Goal: Check status: Check status

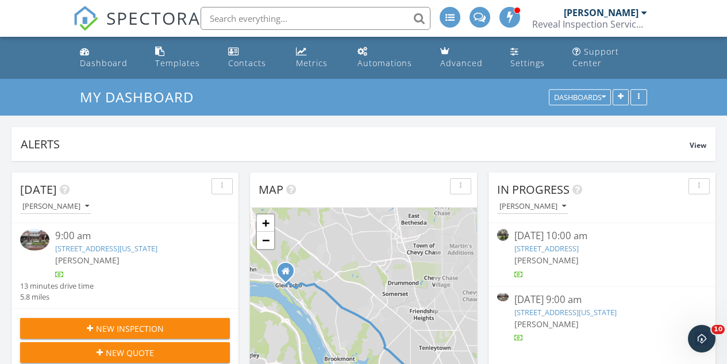
click at [137, 248] on link "[STREET_ADDRESS][US_STATE]" at bounding box center [106, 248] width 102 height 10
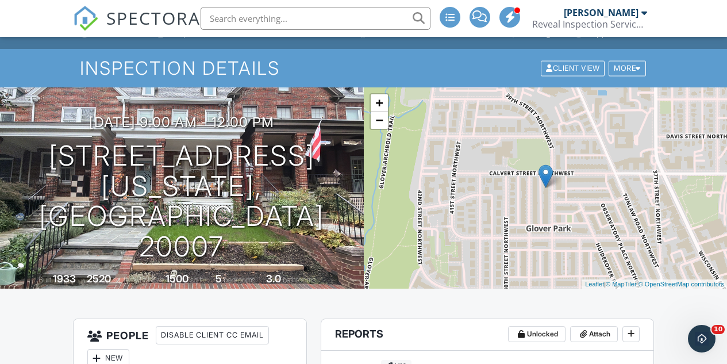
scroll to position [287, 0]
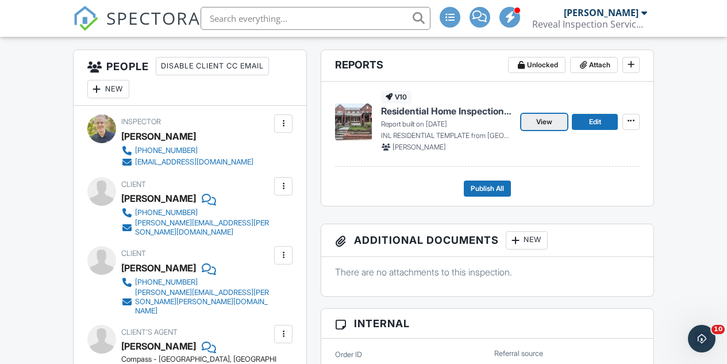
click at [543, 128] on span "View" at bounding box center [544, 121] width 16 height 11
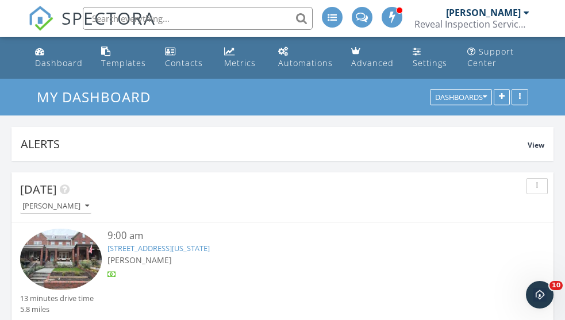
scroll to position [1869, 583]
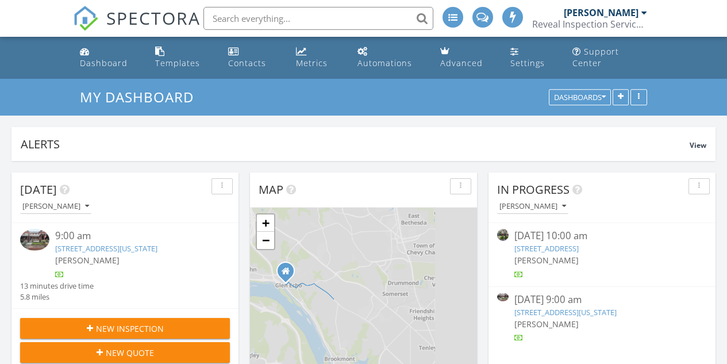
scroll to position [6, 6]
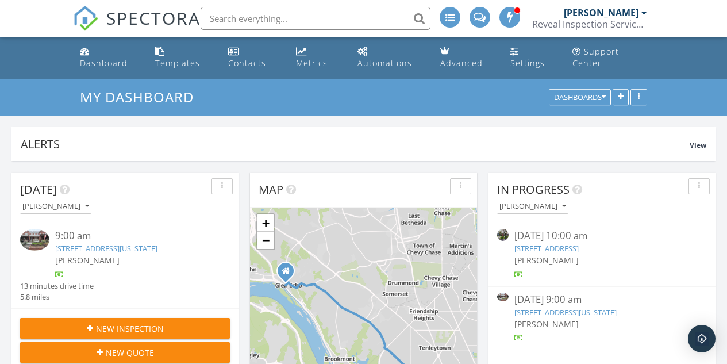
click at [117, 248] on link "[STREET_ADDRESS][US_STATE]" at bounding box center [106, 248] width 102 height 10
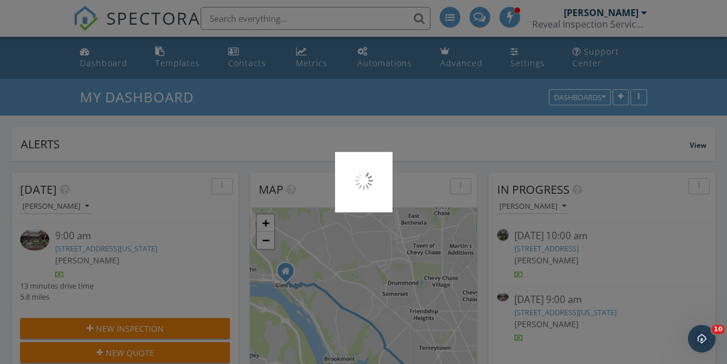
scroll to position [0, 0]
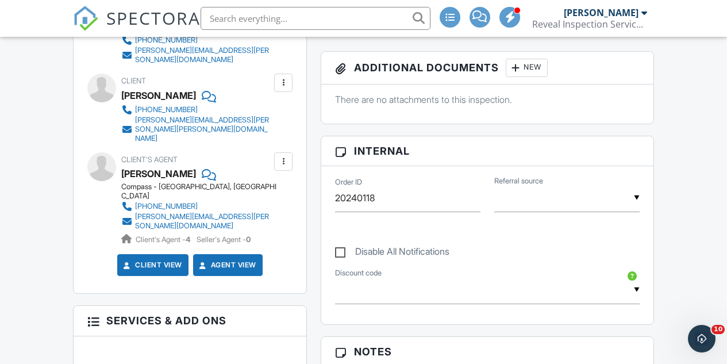
scroll to position [287, 0]
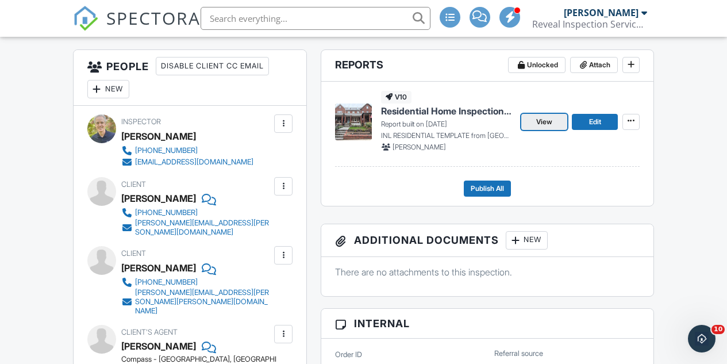
click at [535, 130] on link "View" at bounding box center [544, 122] width 46 height 16
